Goal: Task Accomplishment & Management: Use online tool/utility

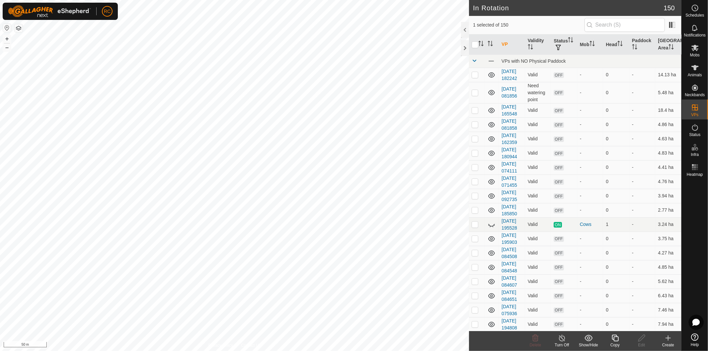
click at [620, 342] on div "Copy" at bounding box center [614, 345] width 27 height 6
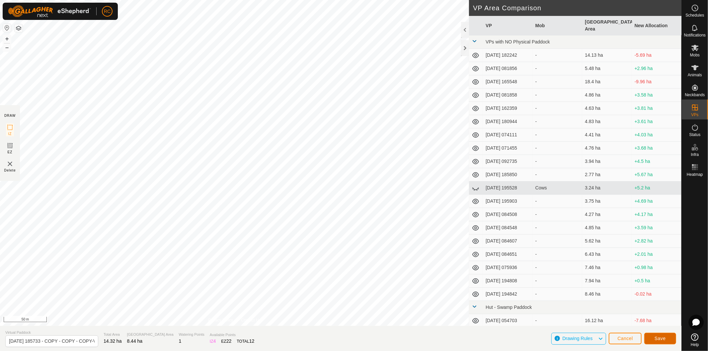
click at [654, 338] on span "Save" at bounding box center [659, 338] width 11 height 5
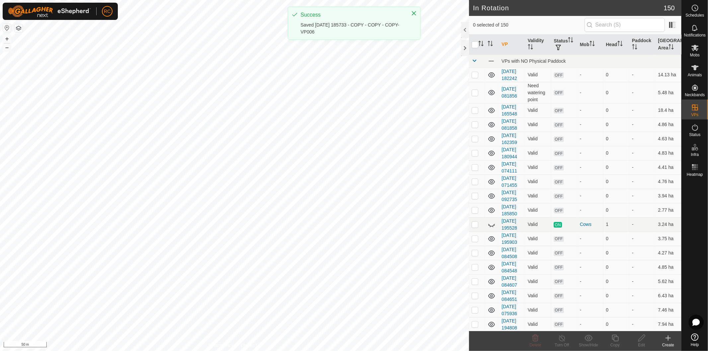
click at [695, 46] on icon at bounding box center [694, 48] width 7 height 6
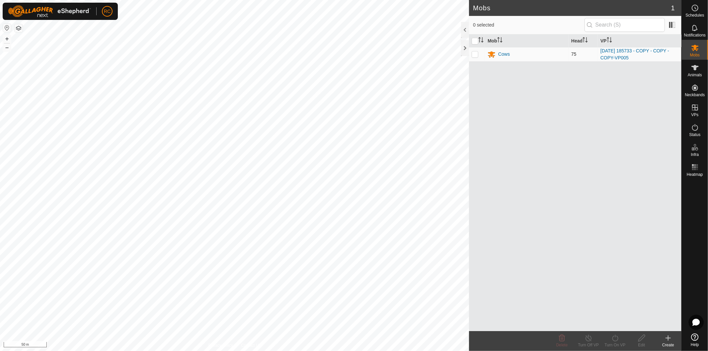
click at [472, 54] on p-checkbox at bounding box center [474, 53] width 7 height 5
checkbox input "true"
click at [611, 340] on icon at bounding box center [615, 338] width 8 height 8
click at [612, 327] on link "Now" at bounding box center [635, 323] width 66 height 13
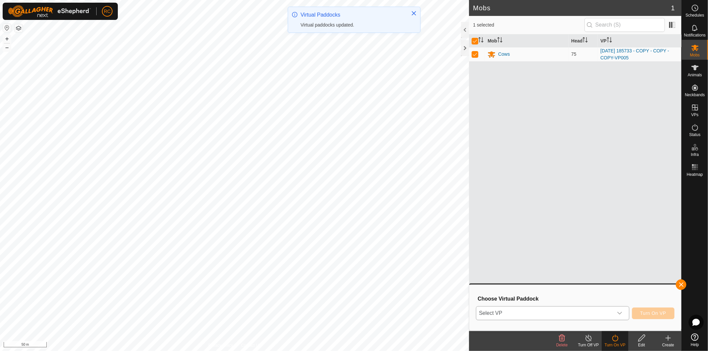
click at [615, 310] on div "dropdown trigger" at bounding box center [619, 313] width 13 height 13
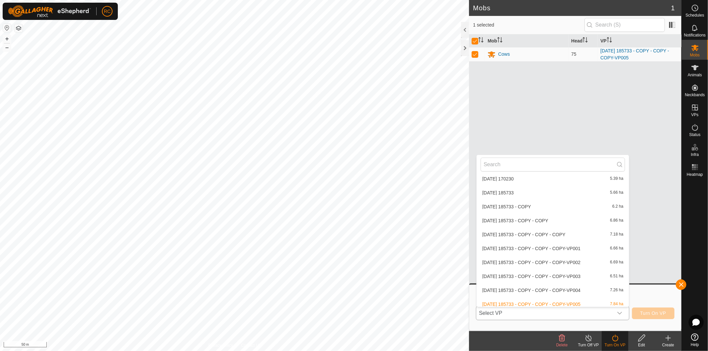
scroll to position [1555, 0]
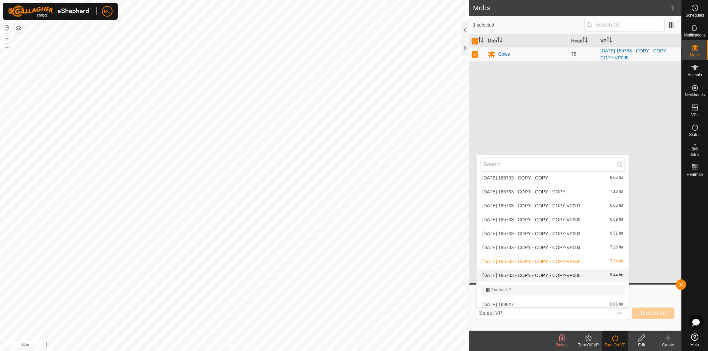
click at [586, 273] on li "2025-08-11 185733 - COPY - COPY - COPY-VP006 8.44 ha" at bounding box center [552, 275] width 152 height 13
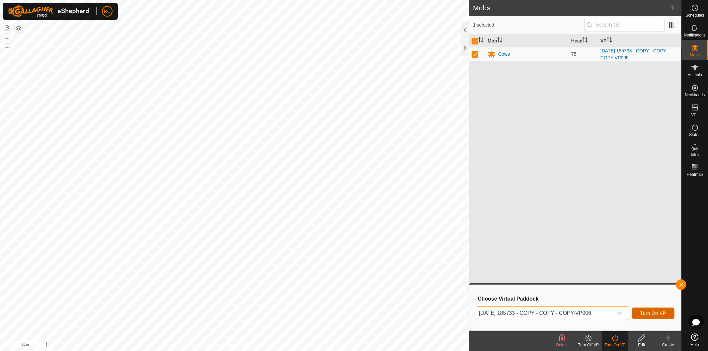
click at [648, 312] on span "Turn On VP" at bounding box center [653, 312] width 26 height 5
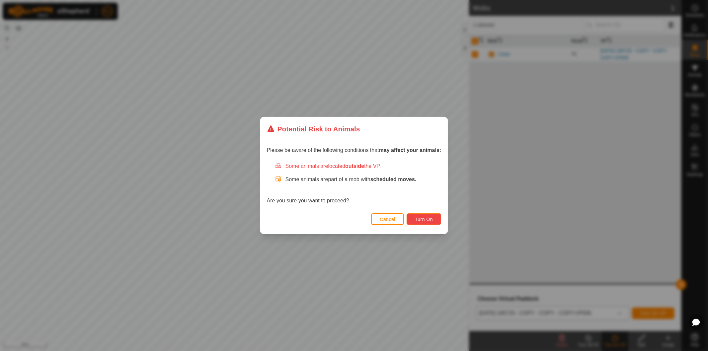
click at [428, 218] on span "Turn On" at bounding box center [424, 219] width 18 height 5
